Goal: Information Seeking & Learning: Understand process/instructions

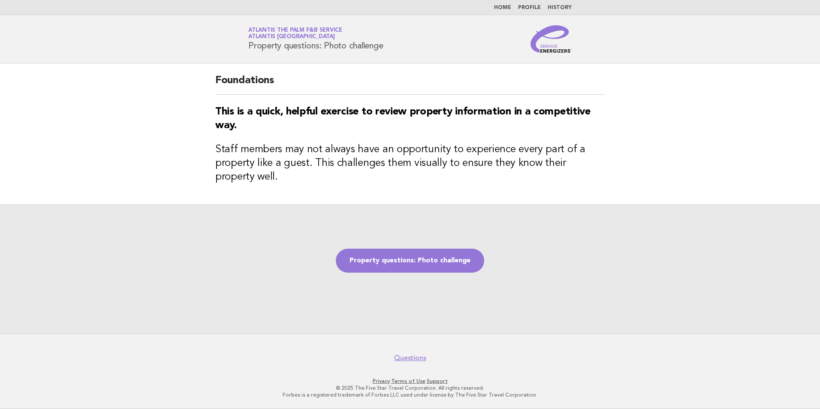
click at [506, 6] on link "Home" at bounding box center [502, 7] width 17 height 5
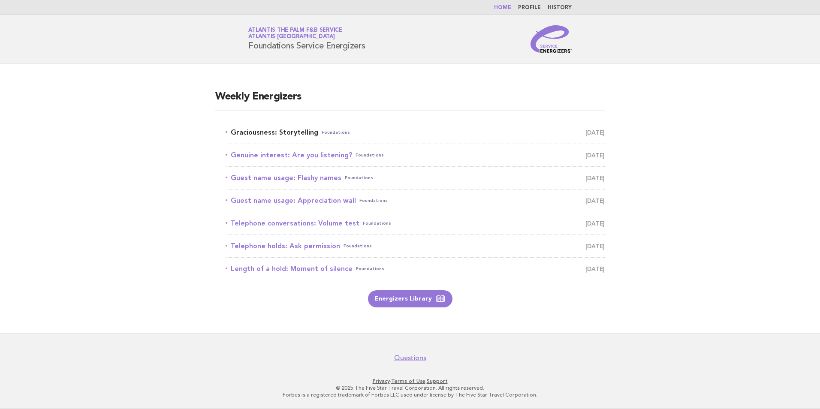
click at [279, 131] on link "Graciousness: Storytelling Foundations August 15" at bounding box center [415, 133] width 379 height 12
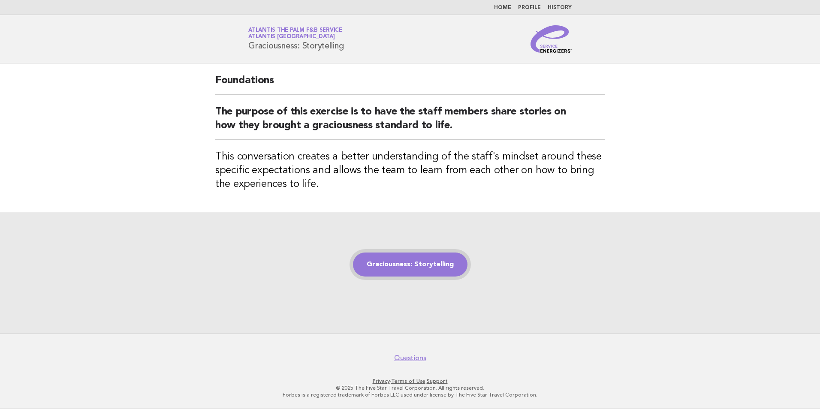
click at [398, 264] on link "Graciousness: Storytelling" at bounding box center [410, 265] width 114 height 24
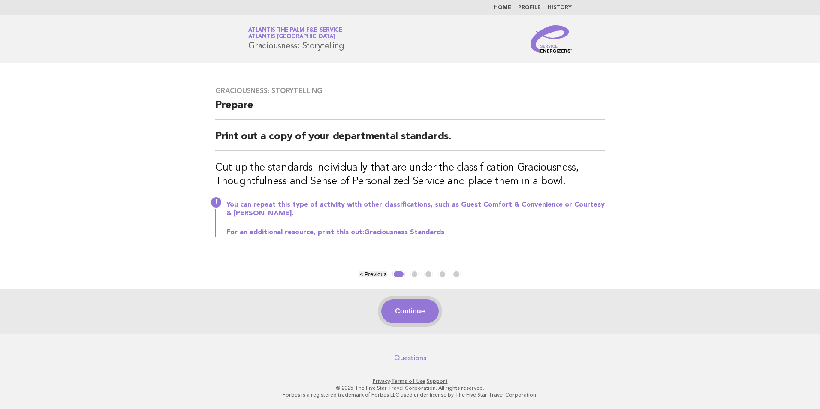
click at [420, 307] on button "Continue" at bounding box center [409, 311] width 57 height 24
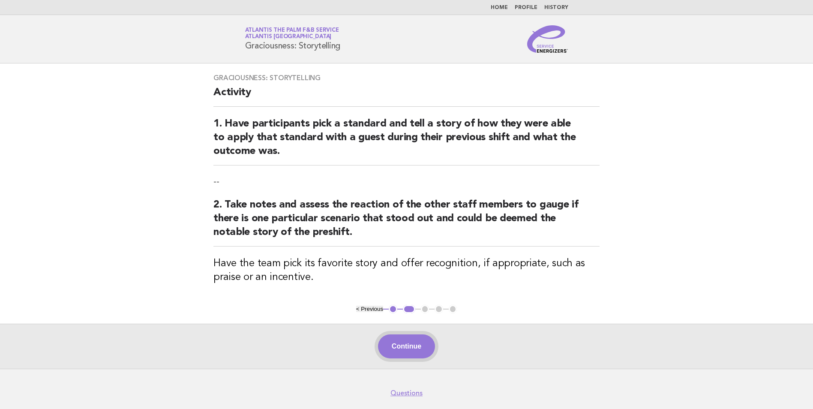
click at [425, 343] on button "Continue" at bounding box center [406, 346] width 57 height 24
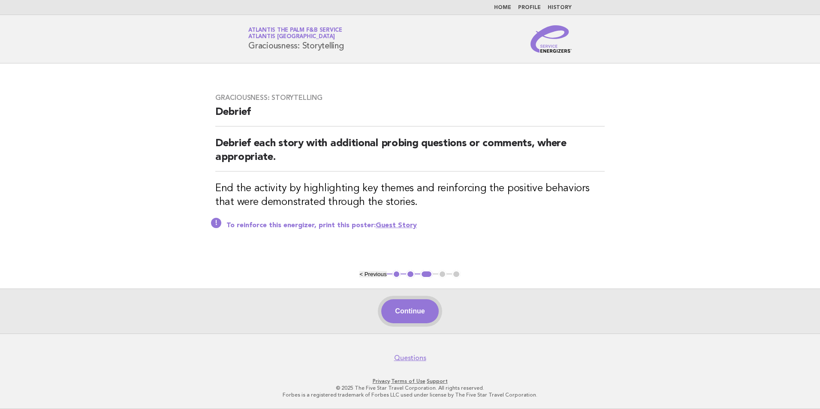
click at [398, 314] on button "Continue" at bounding box center [409, 311] width 57 height 24
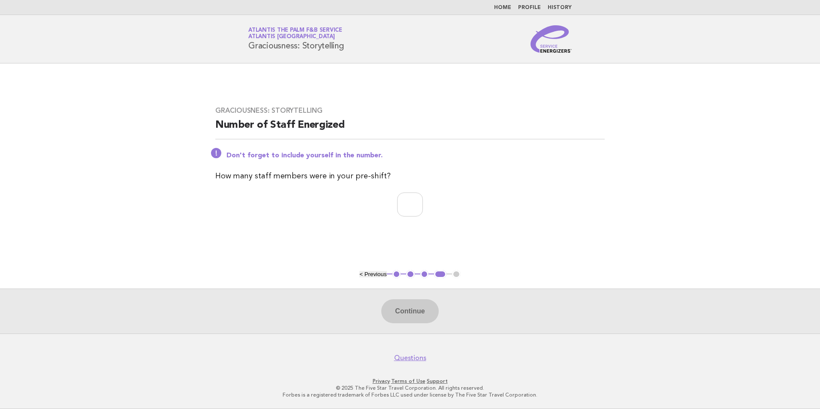
click at [425, 275] on button "3" at bounding box center [424, 274] width 9 height 9
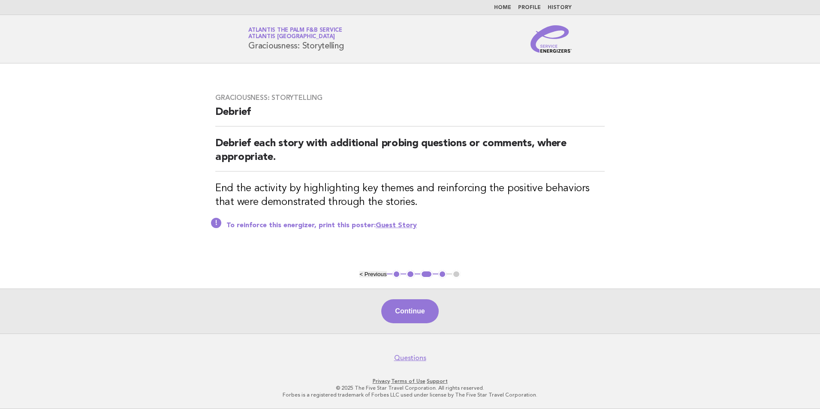
click at [398, 226] on link "Guest Story" at bounding box center [396, 225] width 41 height 7
click at [410, 305] on button "Continue" at bounding box center [409, 311] width 57 height 24
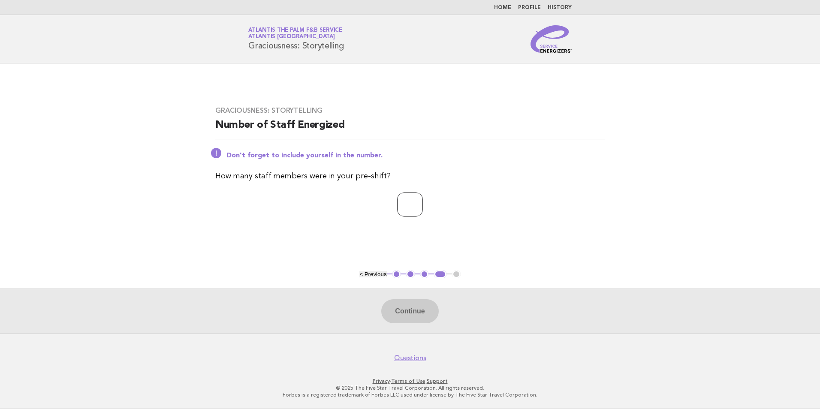
click at [416, 206] on input "number" at bounding box center [410, 205] width 26 height 24
type input "*"
click at [416, 313] on button "Continue" at bounding box center [409, 311] width 57 height 24
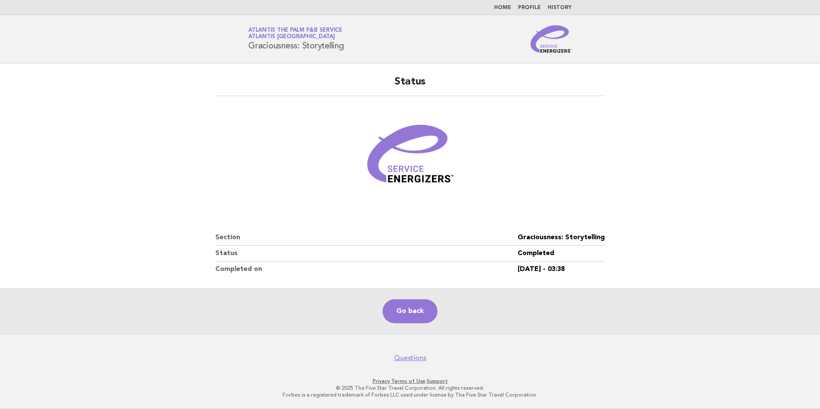
drag, startPoint x: 149, startPoint y: 45, endPoint x: 152, endPoint y: 35, distance: 10.4
click at [152, 35] on header "Service Energizers Atlantis the Palm F&B Service Atlantis Dubai Graciousness: S…" at bounding box center [410, 39] width 820 height 48
